Goal: Task Accomplishment & Management: Complete application form

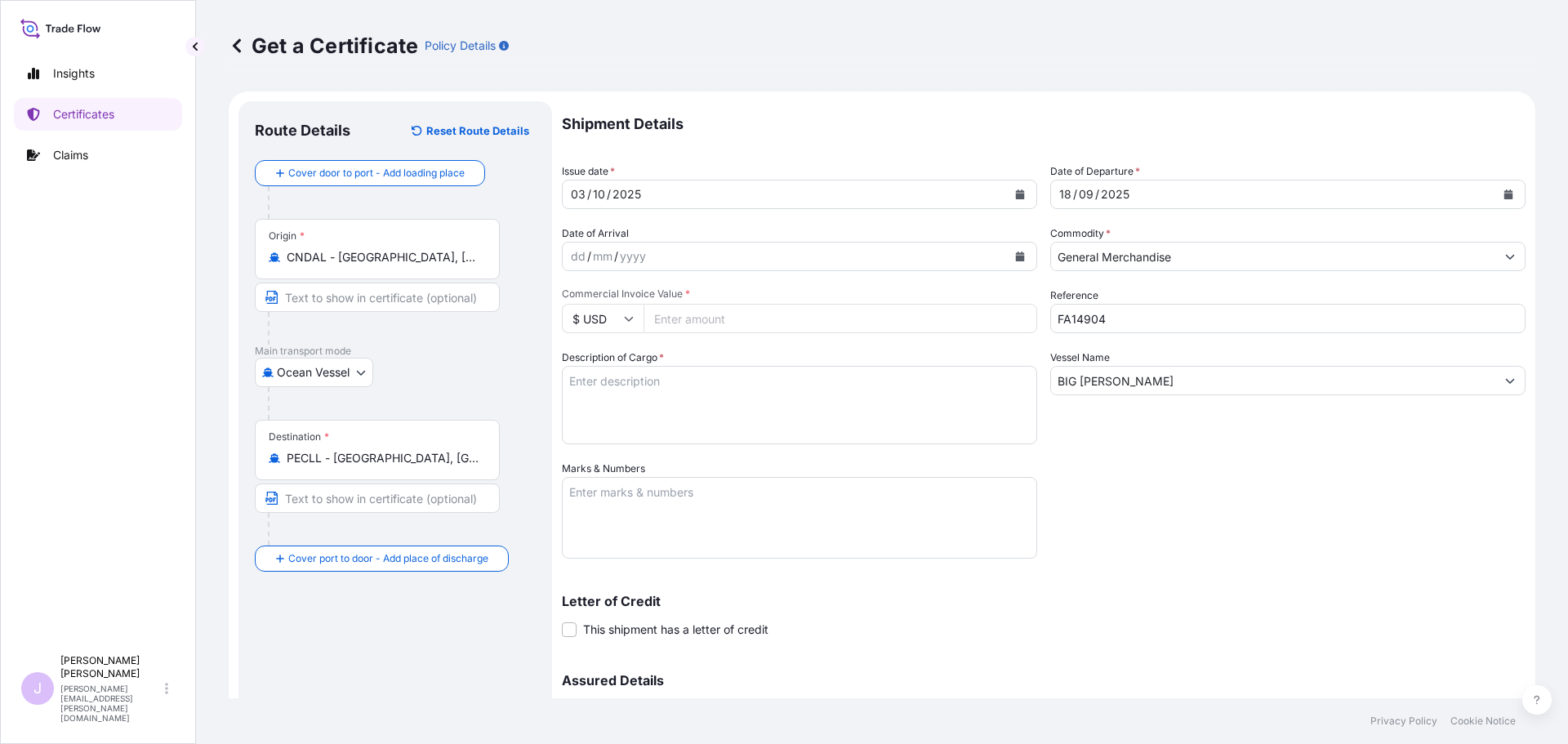
select select "Ocean Vessel"
click at [672, 544] on textarea "Marks & Numbers" at bounding box center [799, 518] width 475 height 81
type textarea "b"
click at [687, 429] on textarea "Description of Cargo *" at bounding box center [799, 405] width 475 height 79
click at [614, 548] on textarea "BL ONEYDLCF09957400" at bounding box center [799, 518] width 475 height 81
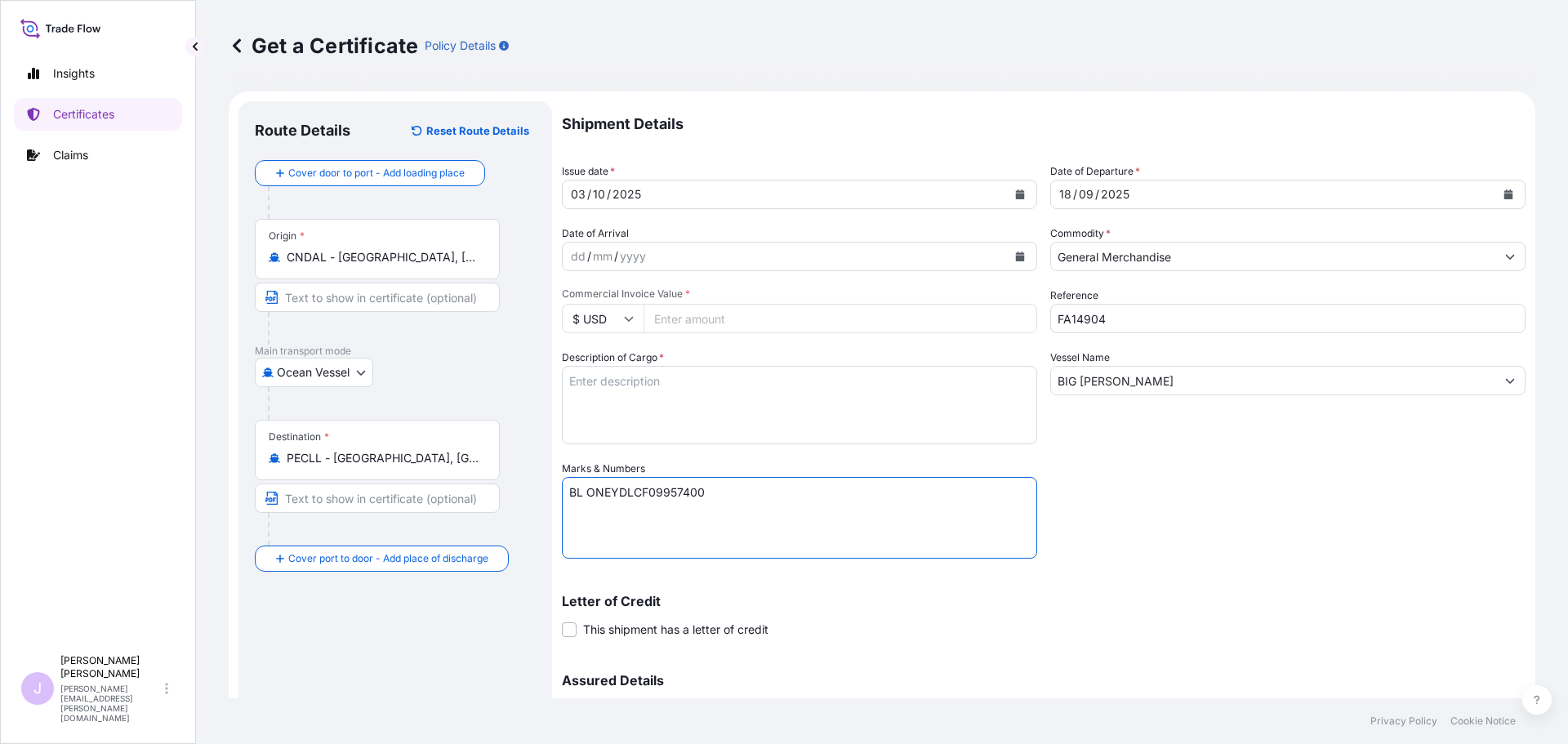
click at [799, 503] on textarea "BL ONEYDLCF09957400" at bounding box center [799, 518] width 475 height 81
paste textarea "Seaboard Overseas [GEOGRAPHIC_DATA] S.A. Av. [PERSON_NAME][STREET_ADDRESS][PERS…"
type textarea "BL ONEYDLCF09957400 Seaboard Overseas Peru S.A. Av. [PERSON_NAME][STREET_ADDRES…"
click at [774, 426] on textarea "Description of Cargo *" at bounding box center [799, 405] width 475 height 79
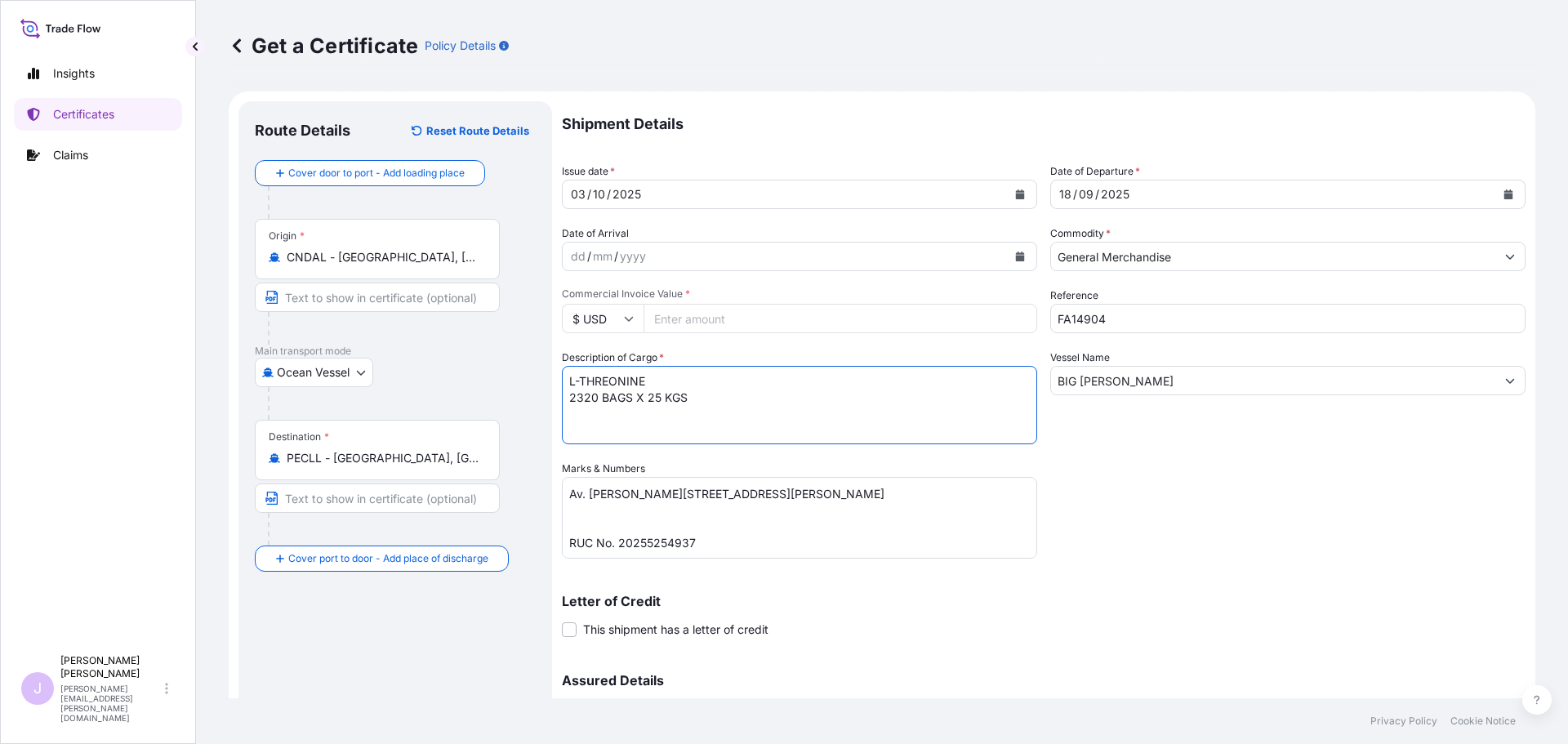
type textarea "L-THREONINE 2320 BAGS X 25 KGS"
click at [690, 307] on input "Commercial Invoice Value *" at bounding box center [840, 318] width 394 height 29
type input "75156"
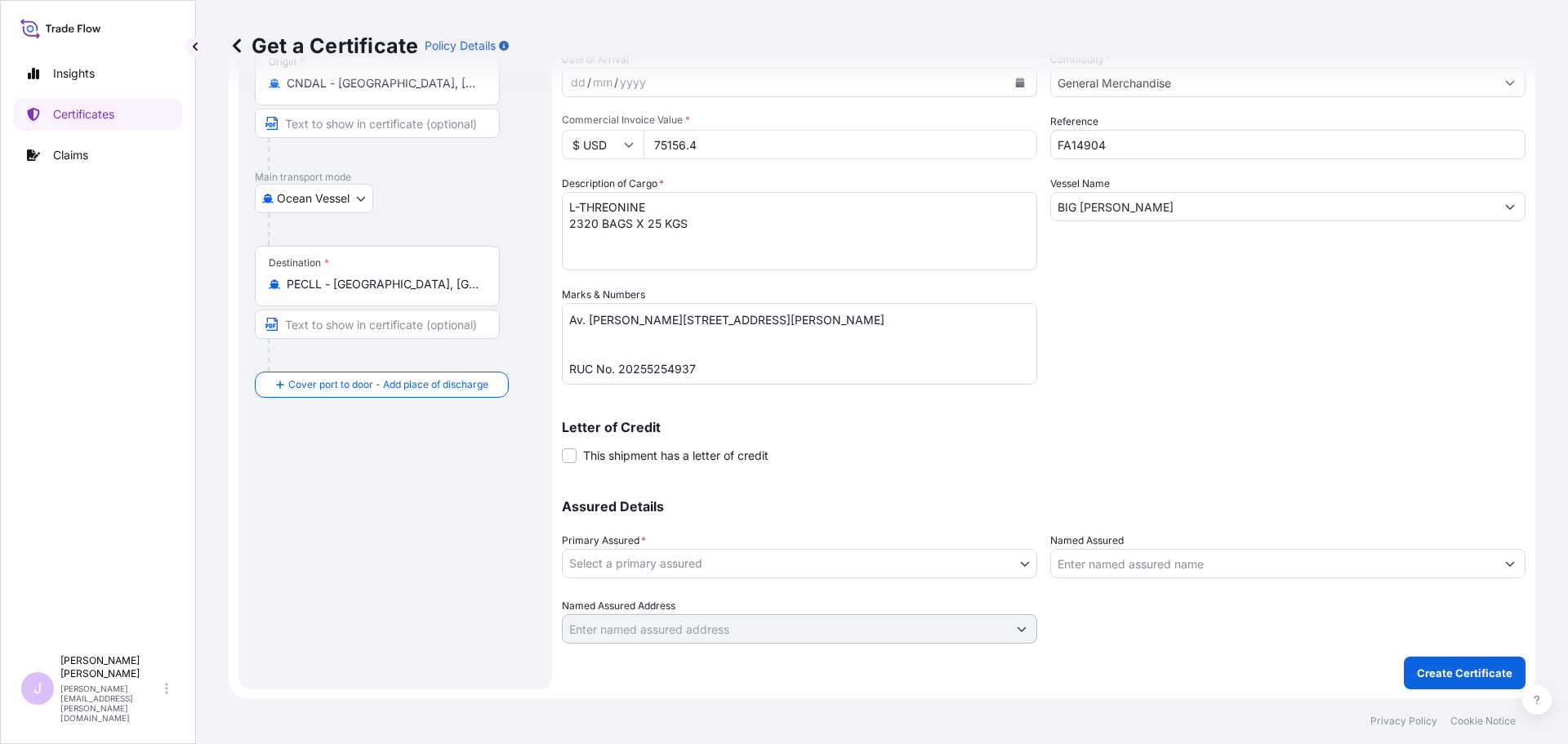
scroll to position [175, 0]
type input "75156.4"
click at [688, 544] on div "Primary Assured * Select a primary assured" at bounding box center [799, 554] width 475 height 46
click at [673, 561] on body "Insights Certificates Claims J [PERSON_NAME] [PERSON_NAME][EMAIL_ADDRESS][PERSO…" at bounding box center [784, 372] width 1568 height 744
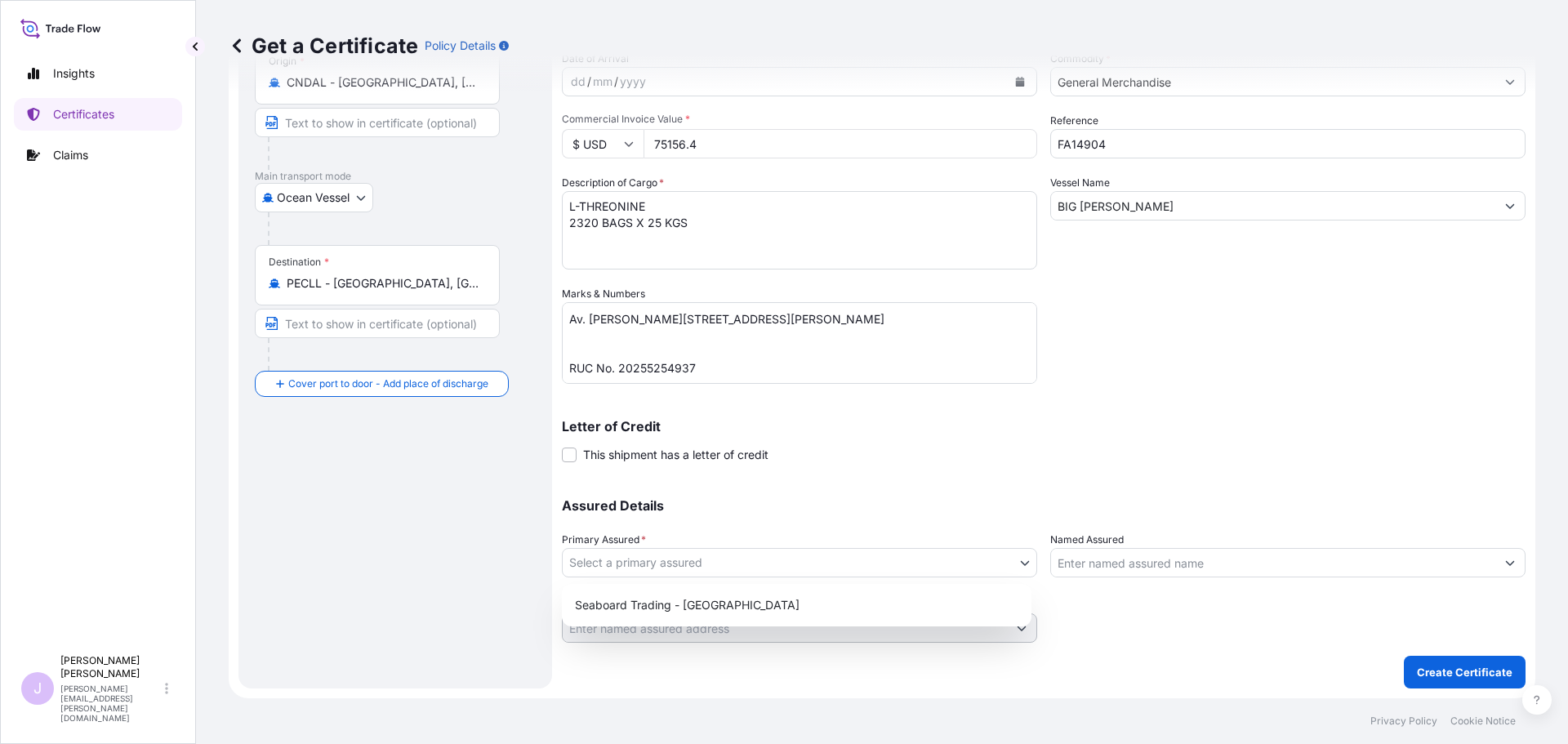
click at [657, 602] on div "Seaboard Trading - [GEOGRAPHIC_DATA]" at bounding box center [796, 605] width 457 height 29
select select "31639"
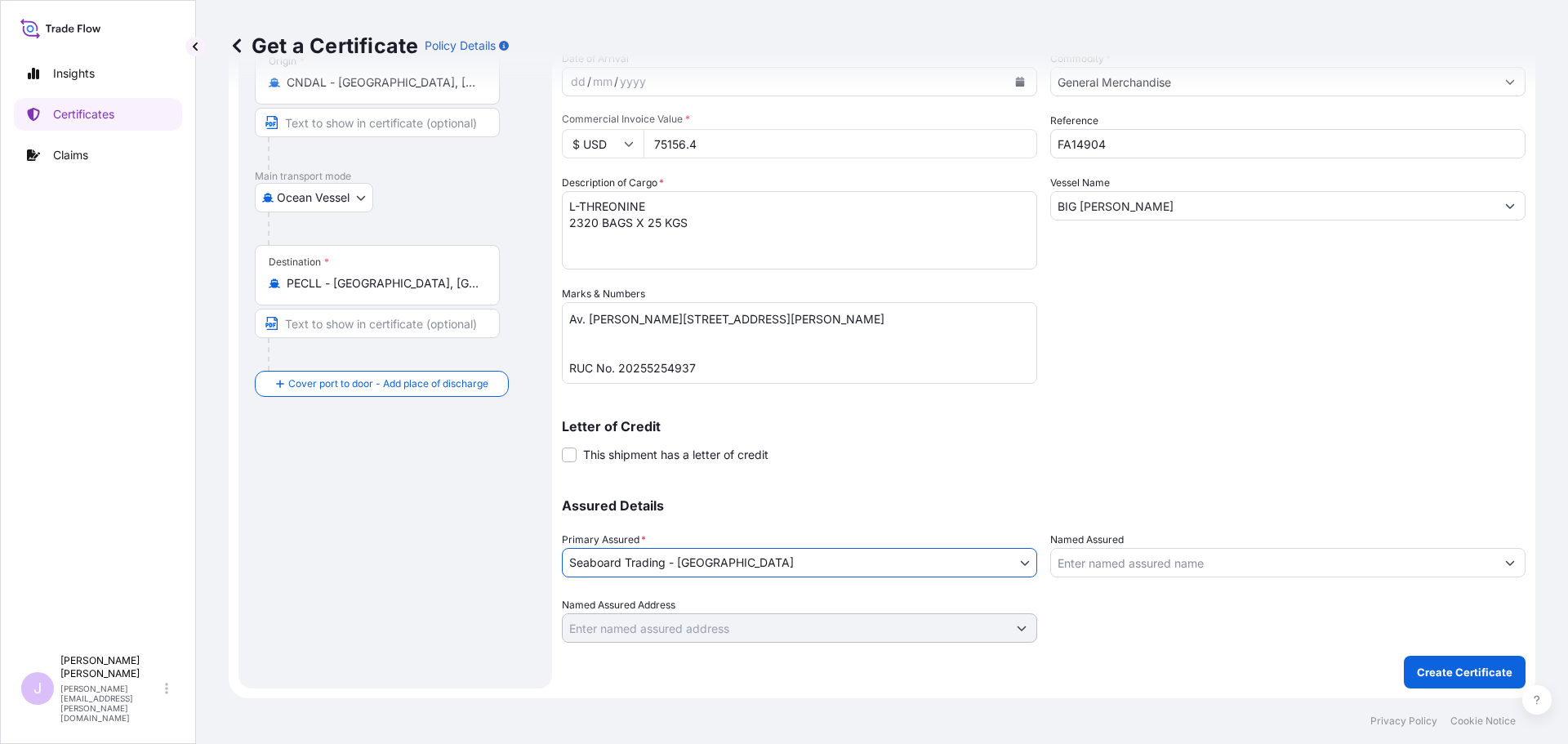
click at [1110, 562] on input "Named Assured" at bounding box center [1274, 562] width 444 height 29
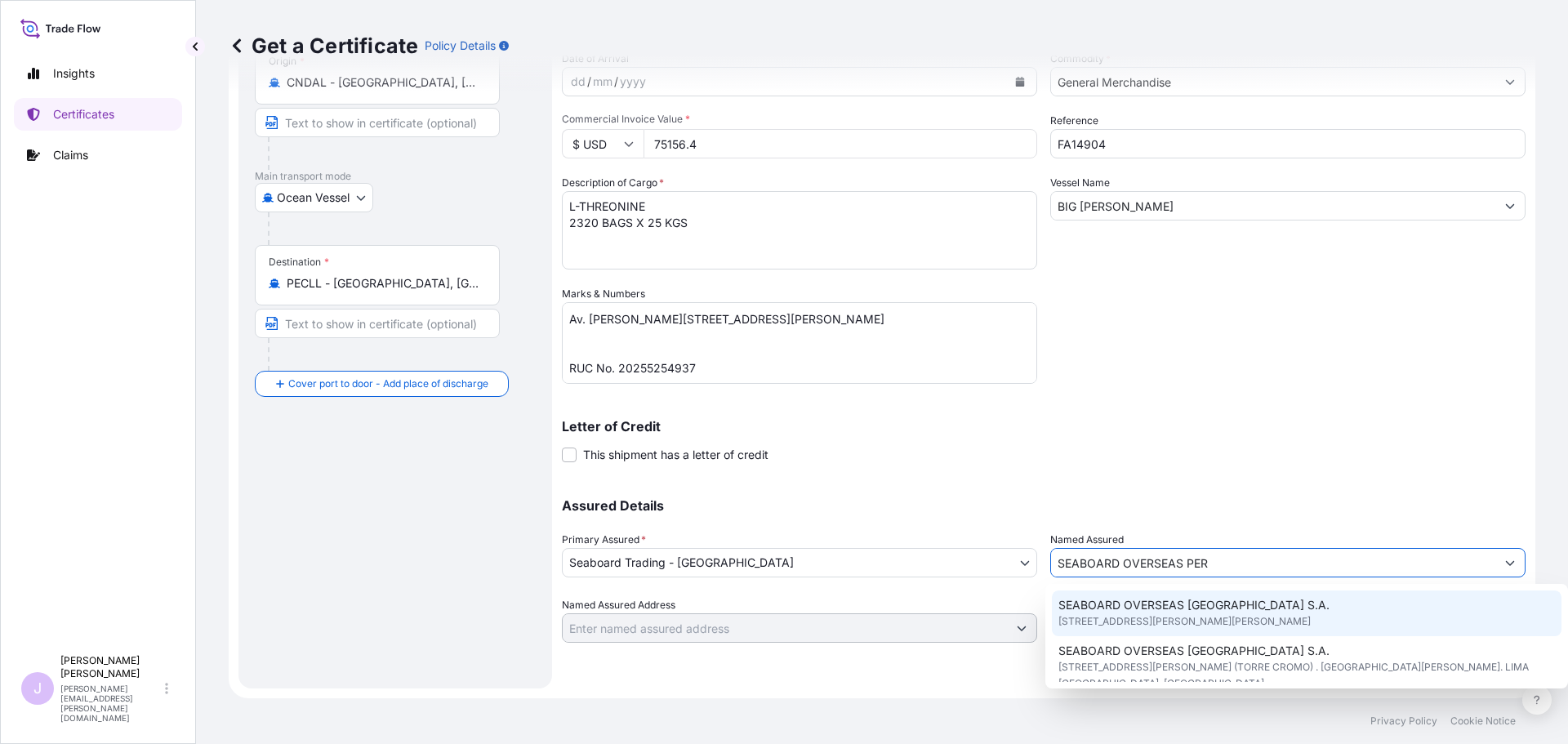
click at [1138, 600] on span "SEABOARD OVERSEAS [GEOGRAPHIC_DATA] S.A." at bounding box center [1193, 605] width 271 height 17
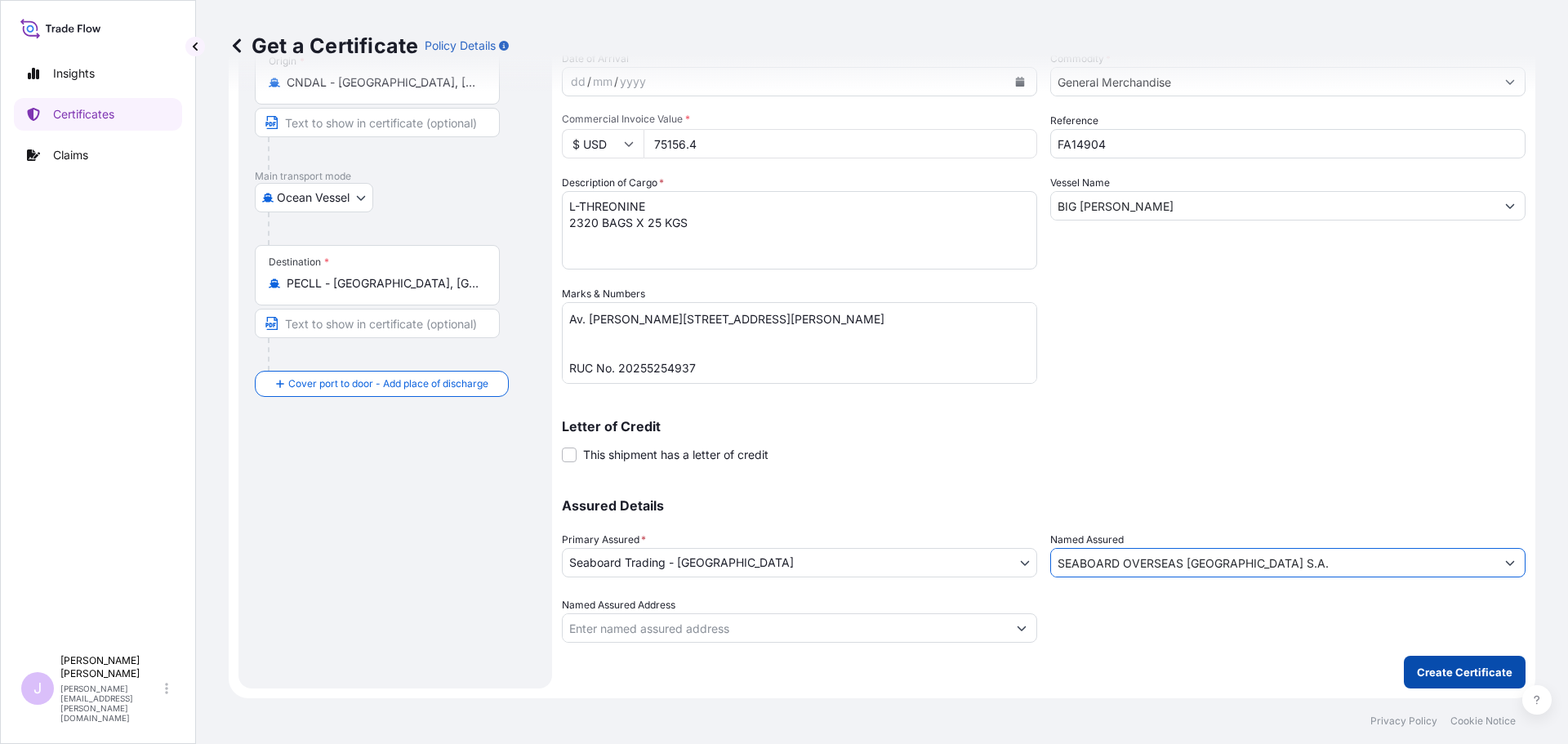
type input "SEABOARD OVERSEAS [GEOGRAPHIC_DATA] S.A."
click at [1478, 669] on p "Create Certificate" at bounding box center [1464, 673] width 95 height 17
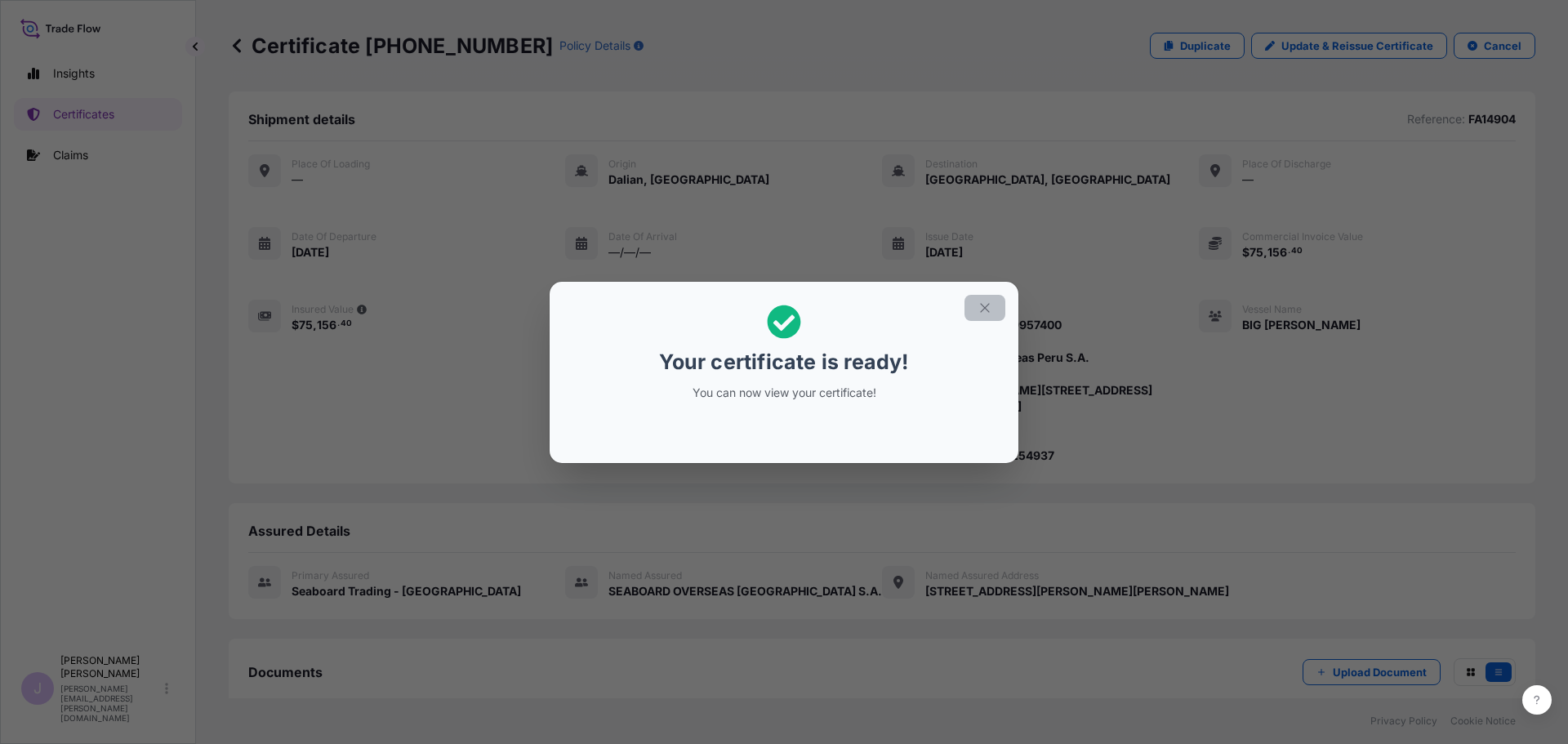
click at [993, 316] on button "button" at bounding box center [984, 309] width 41 height 27
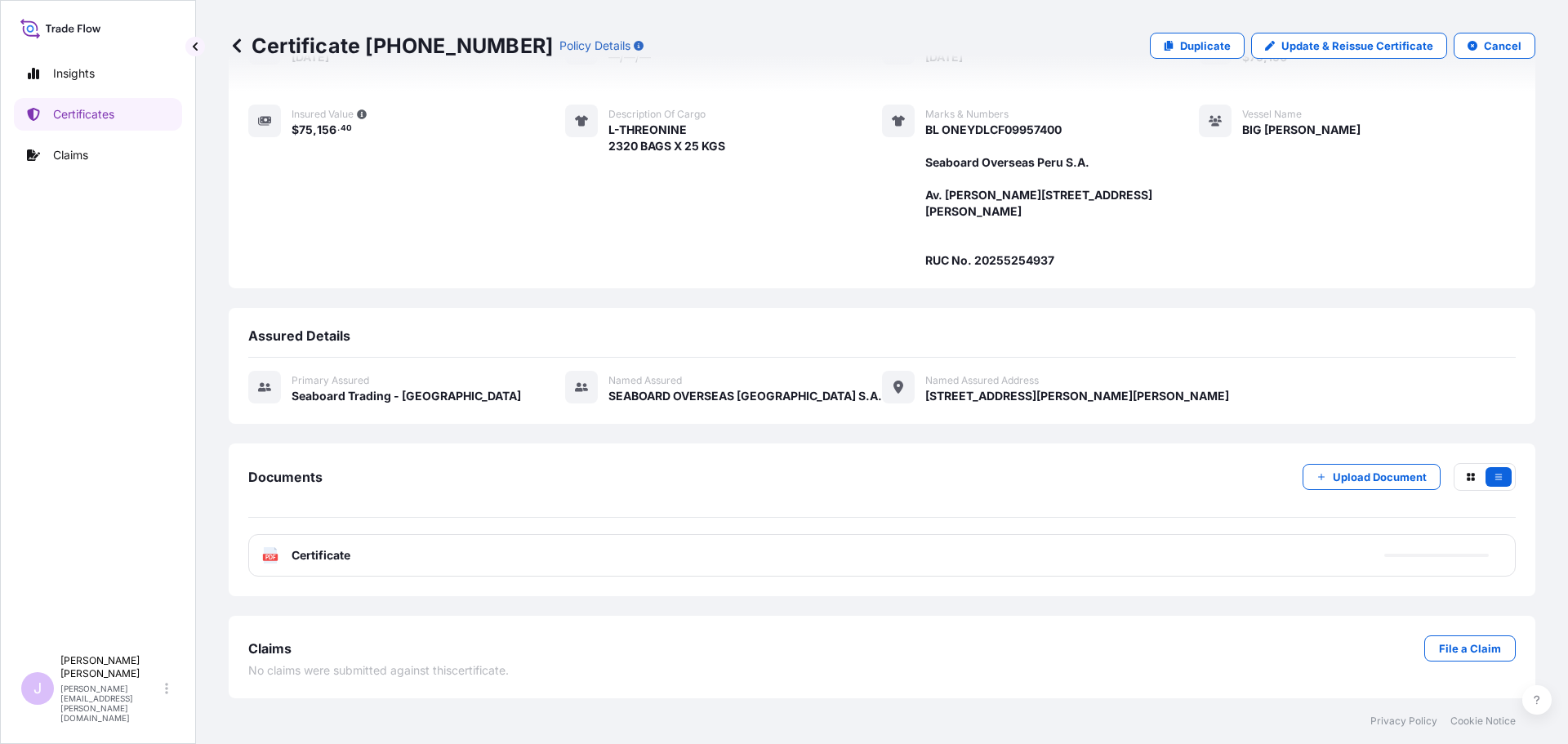
scroll to position [228, 0]
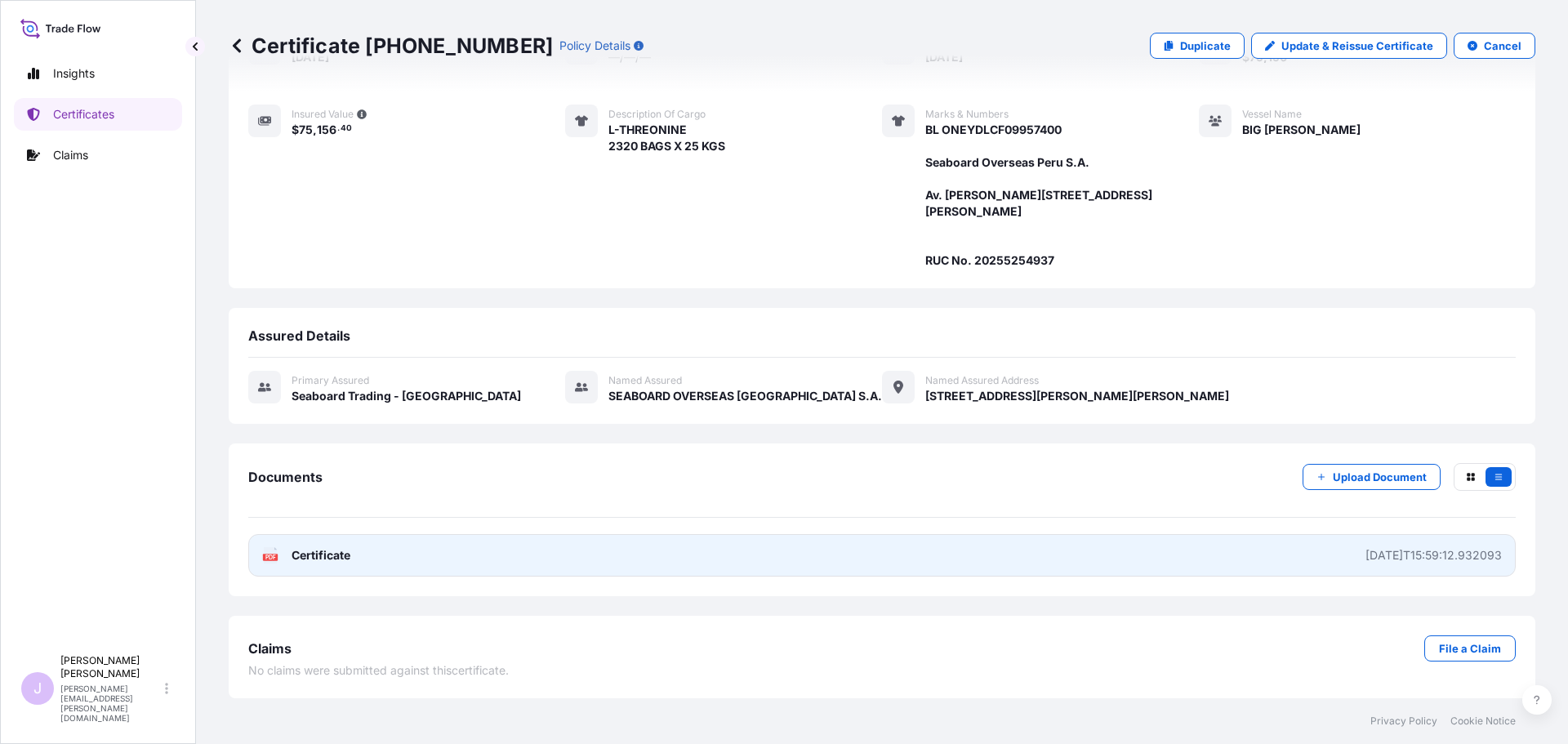
click at [735, 559] on link "PDF Certificate [DATE]T15:59:12.932093" at bounding box center [881, 555] width 1268 height 42
